Goal: Information Seeking & Learning: Learn about a topic

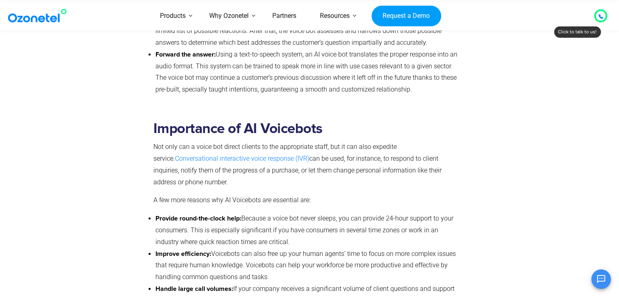
scroll to position [1424, 0]
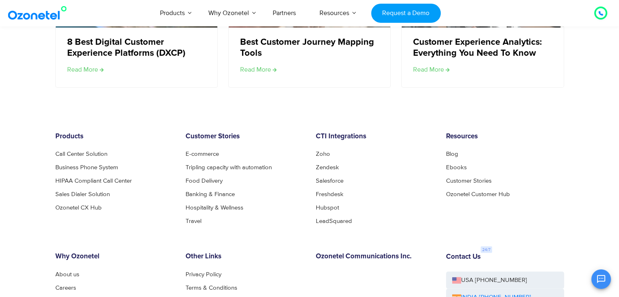
scroll to position [1709, 0]
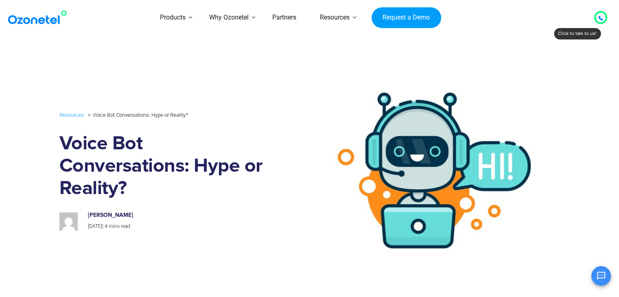
scroll to position [81, 0]
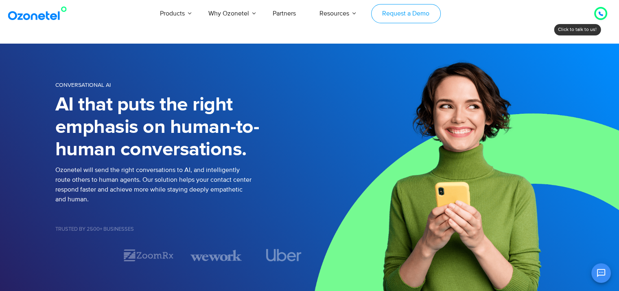
click at [400, 15] on link "Request a Demo" at bounding box center [406, 13] width 70 height 19
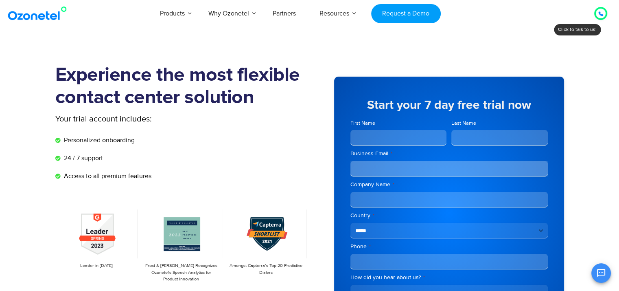
scroll to position [41, 0]
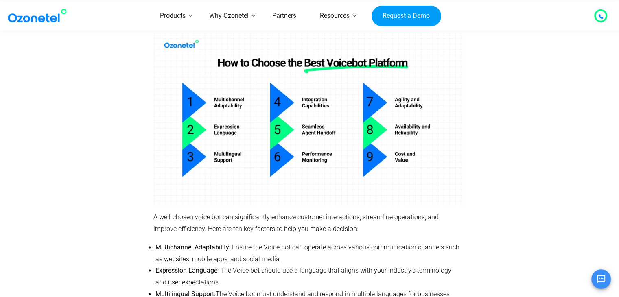
scroll to position [1180, 0]
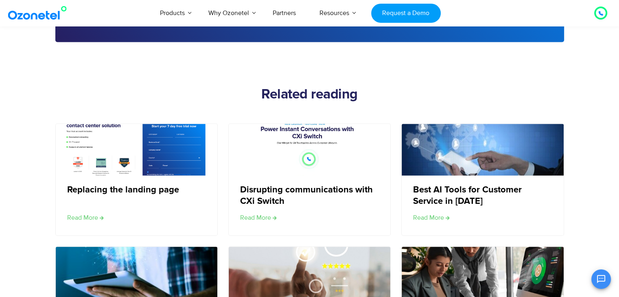
scroll to position [1302, 0]
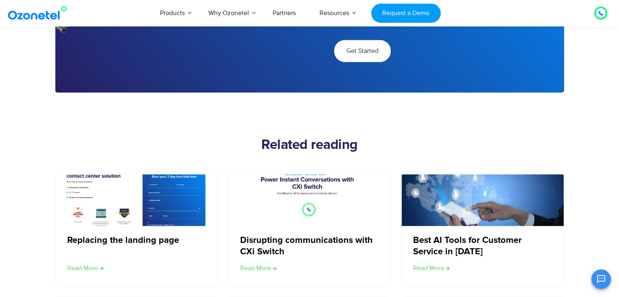
click at [346, 52] on span "Get Started" at bounding box center [362, 51] width 32 height 7
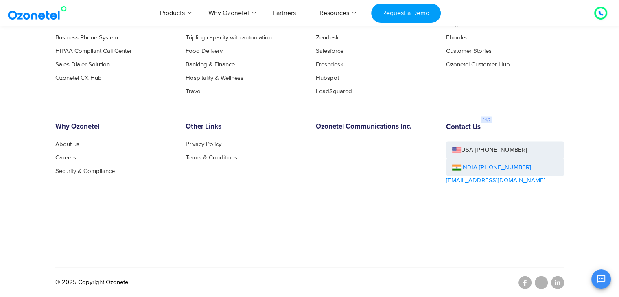
scroll to position [1790, 0]
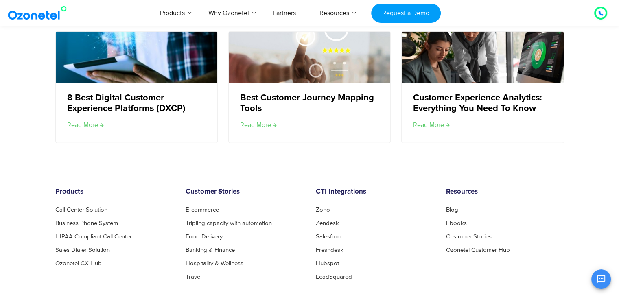
scroll to position [2401, 0]
